Goal: Answer question/provide support

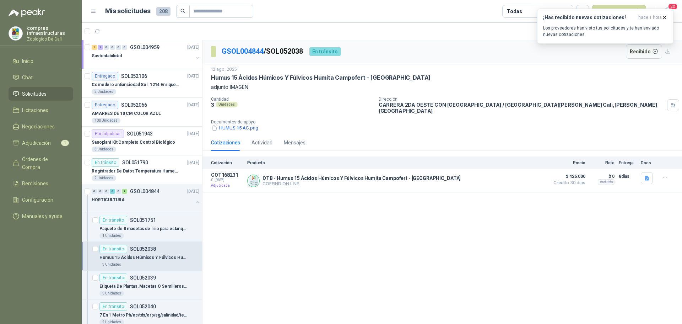
click at [39, 93] on span "Solicitudes" at bounding box center [34, 94] width 25 height 8
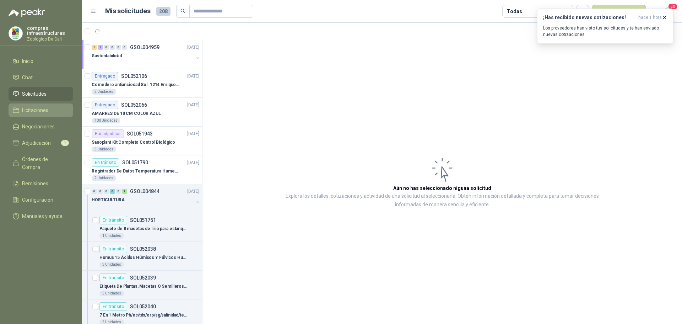
click at [44, 113] on span "Licitaciones" at bounding box center [35, 110] width 26 height 8
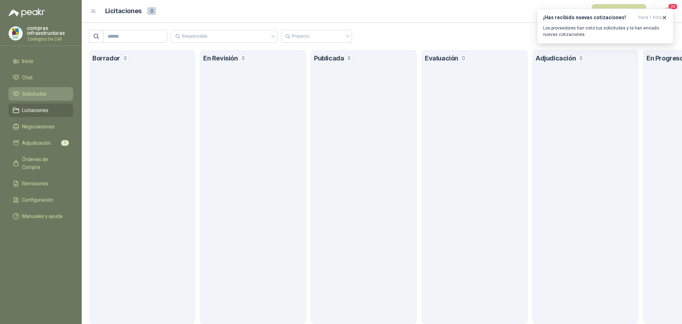
click at [40, 88] on link "Solicitudes" at bounding box center [41, 93] width 65 height 13
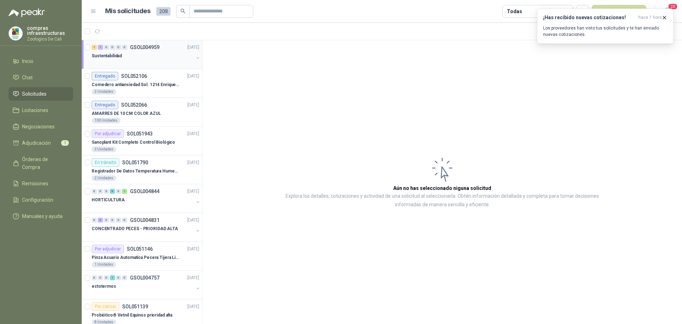
click at [131, 52] on div "Sustentabilidad" at bounding box center [143, 55] width 102 height 9
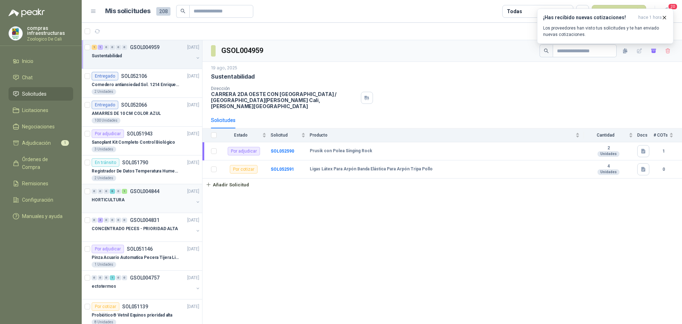
click at [155, 201] on div "HORTICULTURA" at bounding box center [143, 199] width 102 height 9
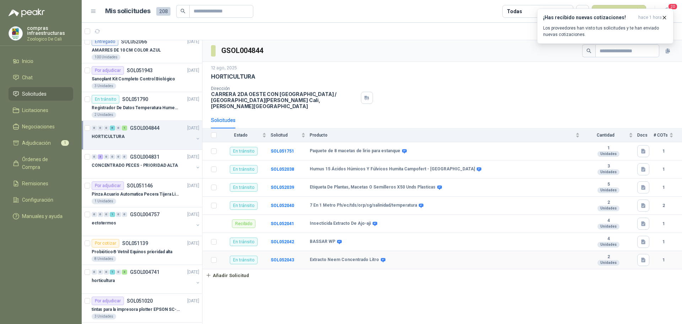
scroll to position [71, 0]
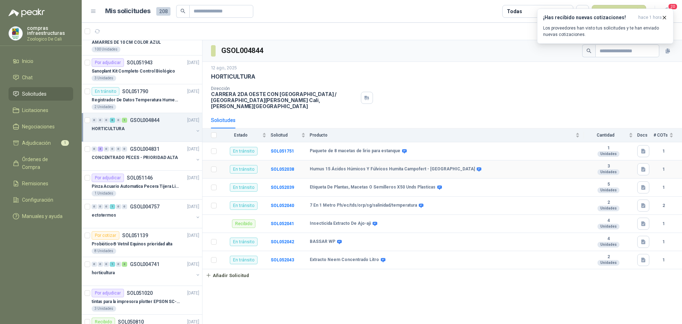
click at [286, 160] on td "SOL052038" at bounding box center [290, 169] width 39 height 18
click at [286, 167] on b "SOL052038" at bounding box center [282, 169] width 23 height 5
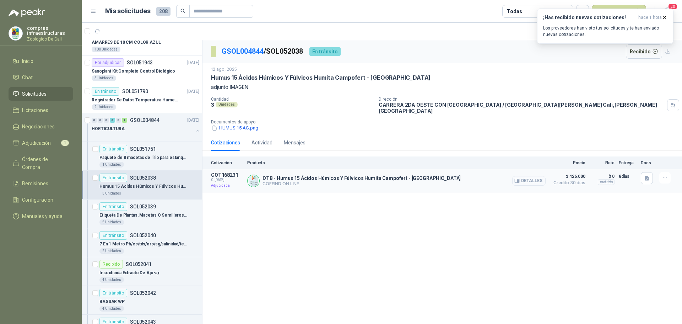
click at [521, 176] on button "Detalles" at bounding box center [528, 181] width 33 height 10
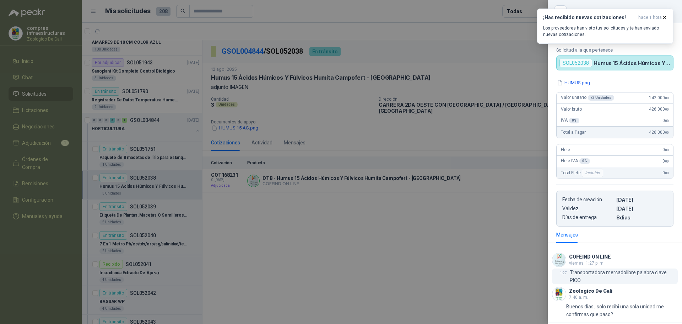
scroll to position [67, 0]
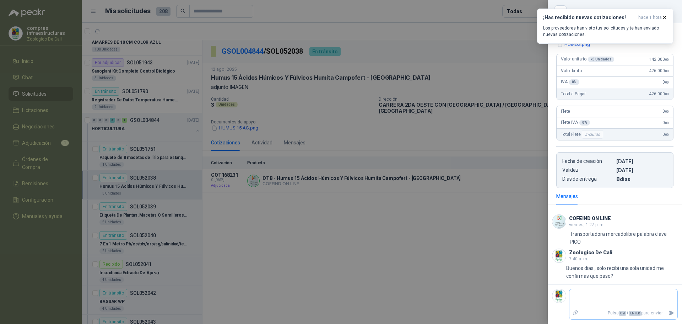
type textarea "*"
type textarea "**"
click at [669, 314] on icon "Enviar" at bounding box center [671, 312] width 5 height 5
click at [355, 225] on div at bounding box center [341, 162] width 682 height 324
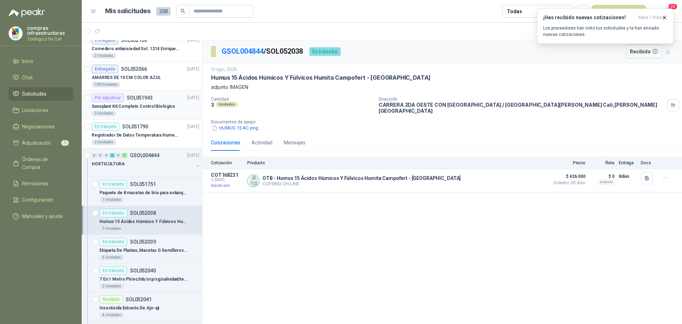
scroll to position [0, 0]
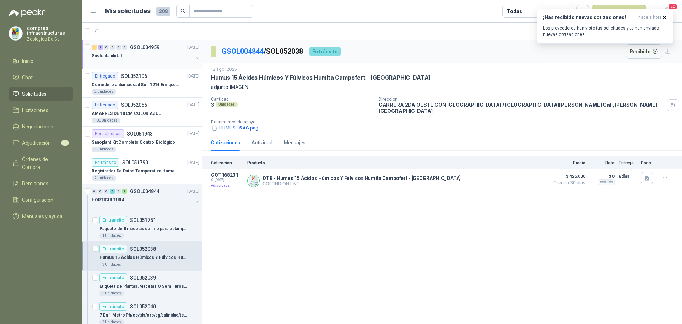
click at [149, 68] on div "1 1 0 0 0 0 GSOL004959 [DATE] Sustentabilidad" at bounding box center [142, 54] width 120 height 29
click at [171, 53] on div "Sustentabilidad" at bounding box center [143, 55] width 102 height 9
